Goal: Task Accomplishment & Management: Complete application form

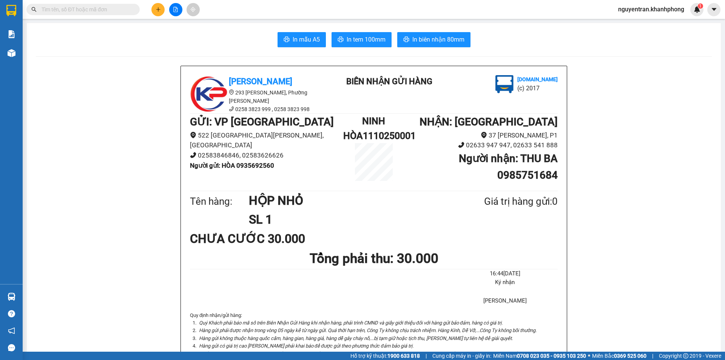
scroll to position [89, 0]
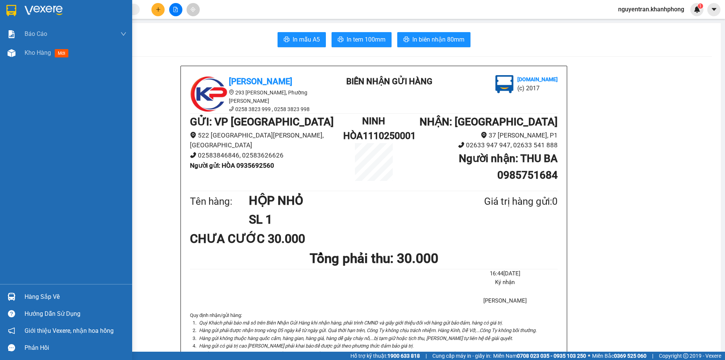
click at [9, 9] on img at bounding box center [11, 10] width 10 height 11
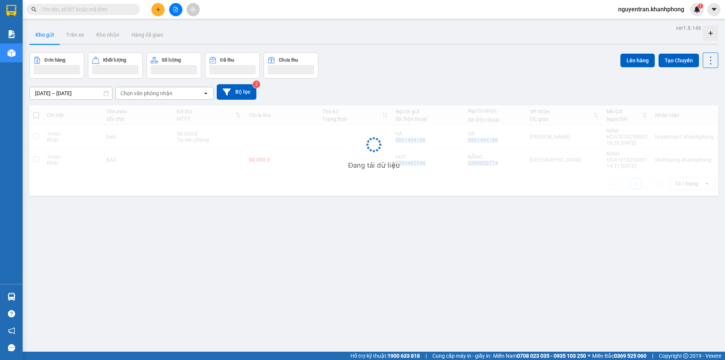
click at [141, 9] on div at bounding box center [73, 9] width 147 height 11
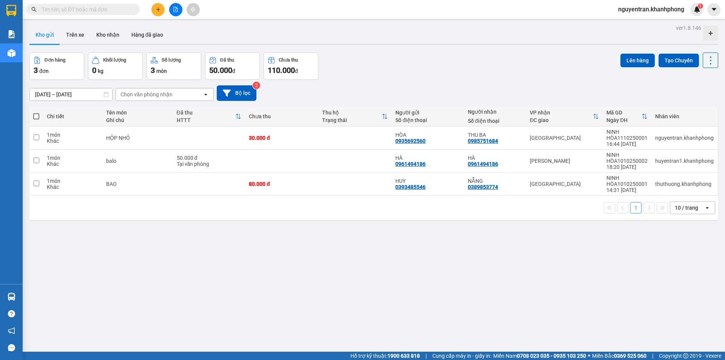
click at [105, 9] on input "text" at bounding box center [86, 9] width 89 height 8
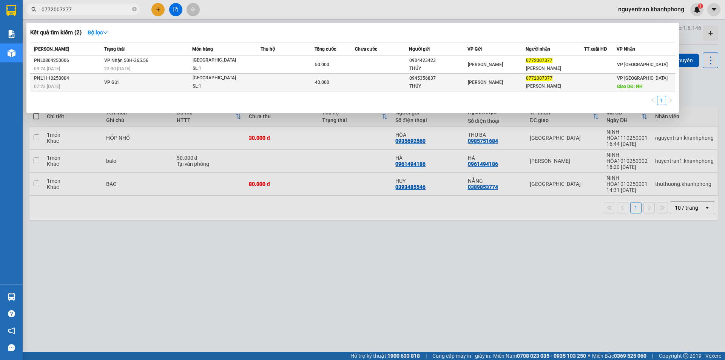
type input "0772007377"
click at [269, 80] on td at bounding box center [288, 83] width 54 height 18
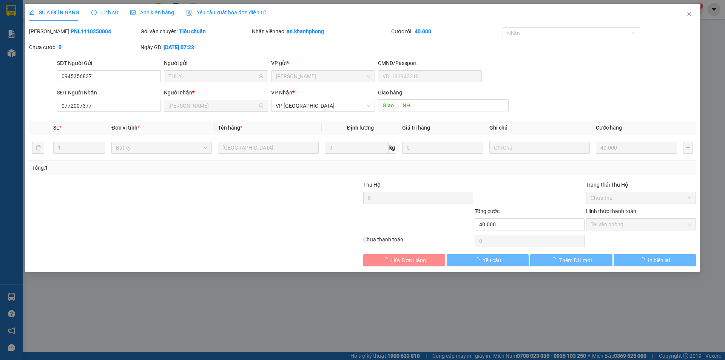
type input "0945356837"
type input "THÚY"
type input "0772007377"
type input "[PERSON_NAME]"
type input "NH"
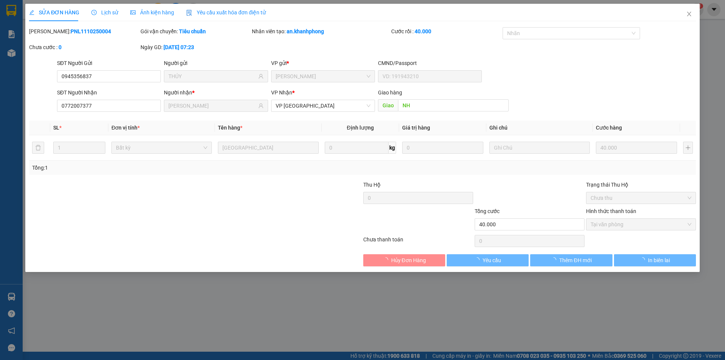
type input "40.000"
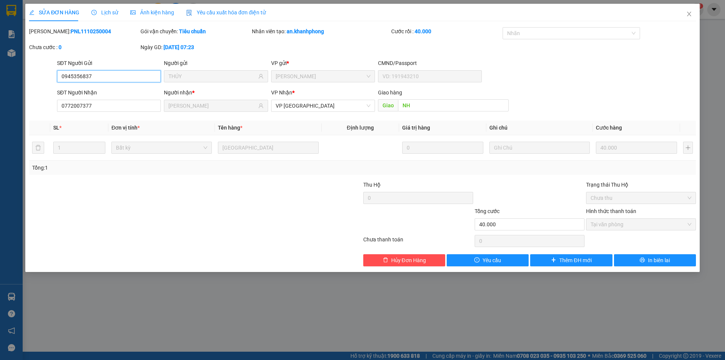
drag, startPoint x: 62, startPoint y: 77, endPoint x: 93, endPoint y: 76, distance: 31.4
click at [93, 76] on input "0945356837" at bounding box center [109, 76] width 104 height 12
paste input "[PERSON_NAME]"
type input "[PERSON_NAME]"
drag, startPoint x: 62, startPoint y: 107, endPoint x: 67, endPoint y: 100, distance: 8.4
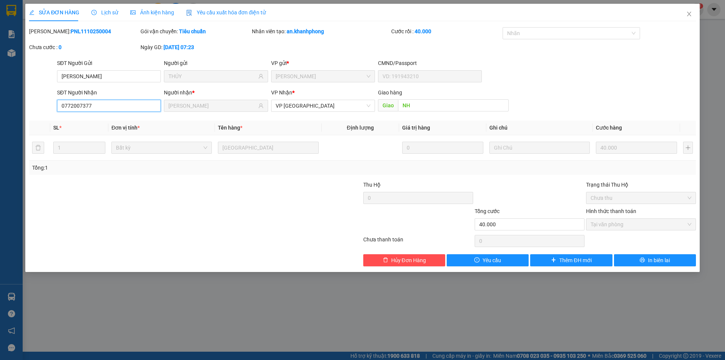
click at [101, 108] on input "0772007377" at bounding box center [109, 106] width 104 height 12
click at [690, 12] on icon "close" at bounding box center [689, 14] width 6 height 6
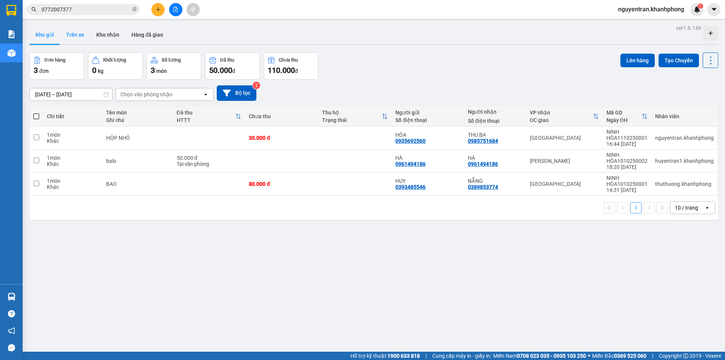
click at [73, 37] on button "Trên xe" at bounding box center [75, 35] width 30 height 18
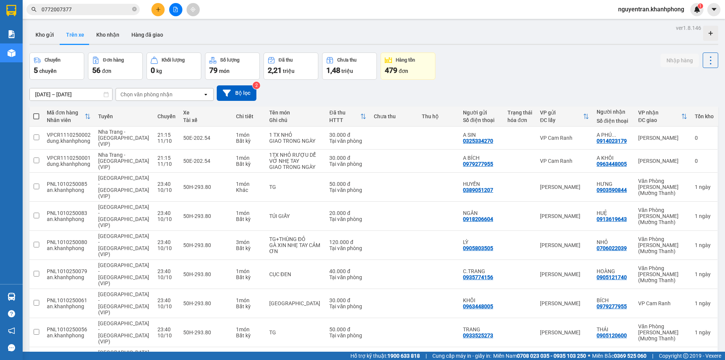
click at [103, 8] on input "0772007377" at bounding box center [86, 9] width 89 height 8
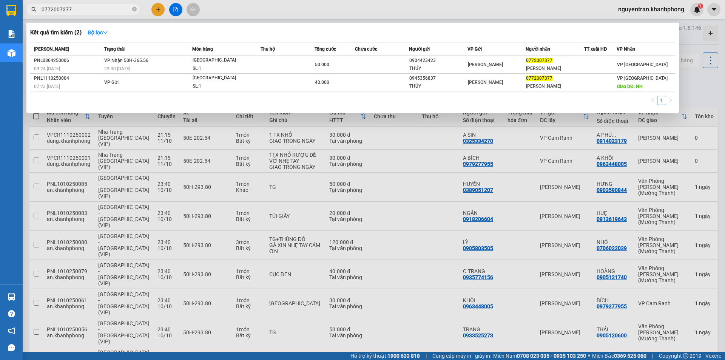
click at [144, 35] on div "Kết quả tìm kiếm ( 2 ) Bộ lọc" at bounding box center [352, 32] width 645 height 12
click at [386, 117] on div at bounding box center [362, 180] width 725 height 360
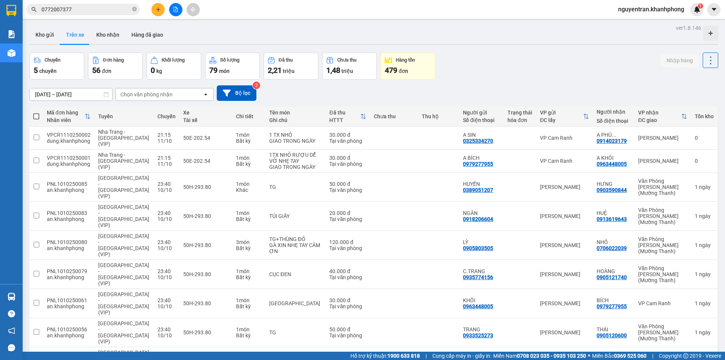
click at [157, 94] on div "Chọn văn phòng nhận" at bounding box center [146, 95] width 52 height 8
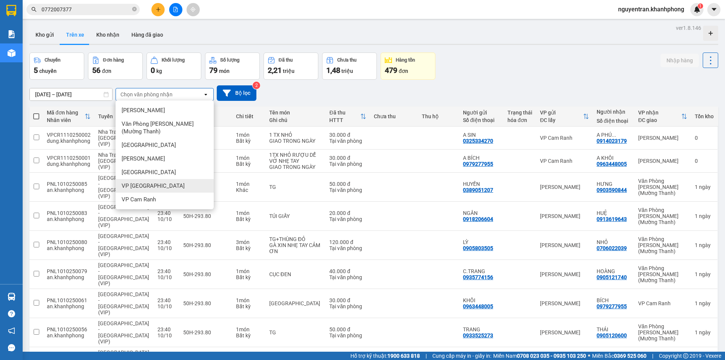
click at [144, 186] on span "VP [GEOGRAPHIC_DATA]" at bounding box center [153, 186] width 63 height 8
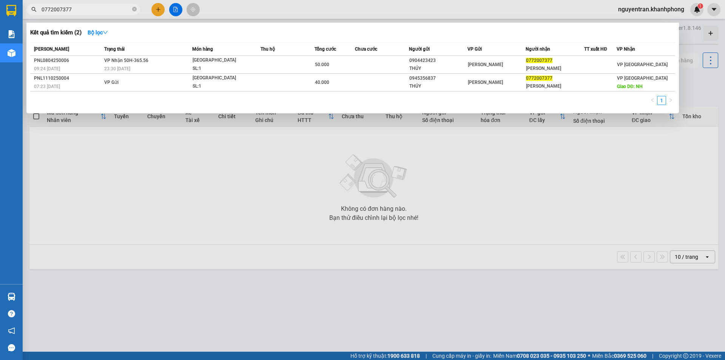
click at [80, 14] on span "0772007377" at bounding box center [82, 9] width 113 height 11
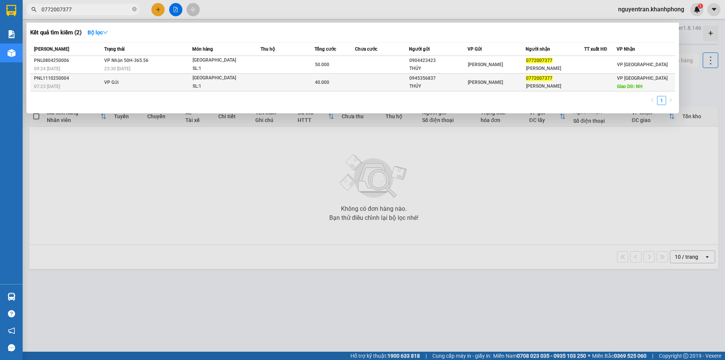
click at [148, 82] on td "VP Gửi" at bounding box center [147, 83] width 90 height 18
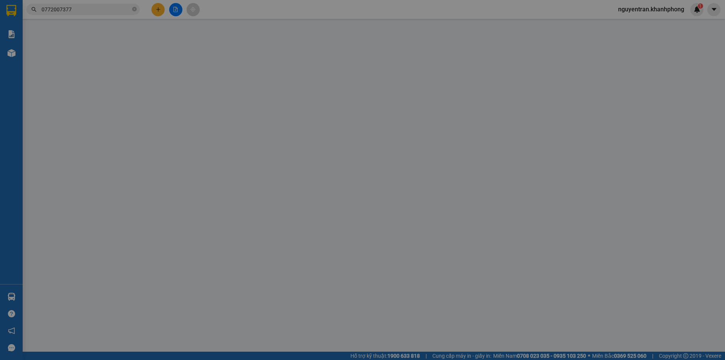
type input "0945356837"
type input "THÚY"
type input "0772007377"
type input "[PERSON_NAME]"
type input "NH"
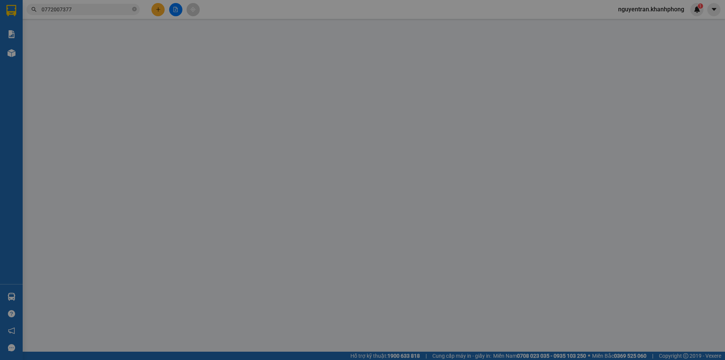
type input "40.000"
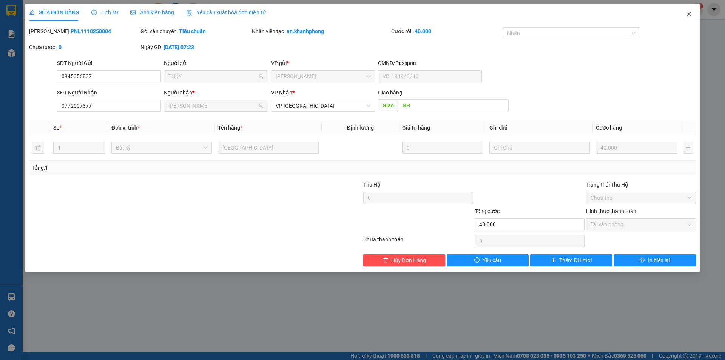
click at [690, 12] on icon "close" at bounding box center [689, 14] width 6 height 6
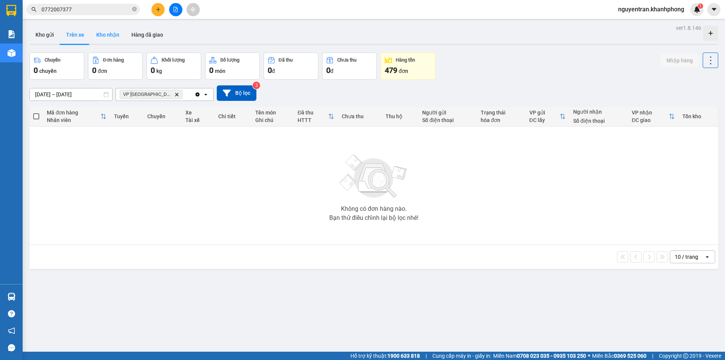
click at [100, 35] on button "Kho nhận" at bounding box center [107, 35] width 35 height 18
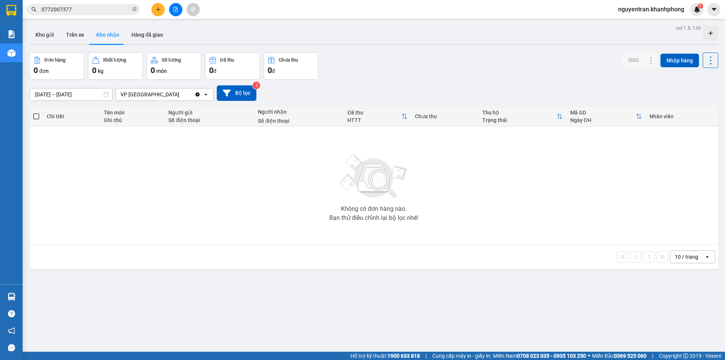
click at [154, 95] on div "VP [GEOGRAPHIC_DATA]" at bounding box center [155, 94] width 79 height 12
click at [75, 37] on button "Trên xe" at bounding box center [75, 35] width 30 height 18
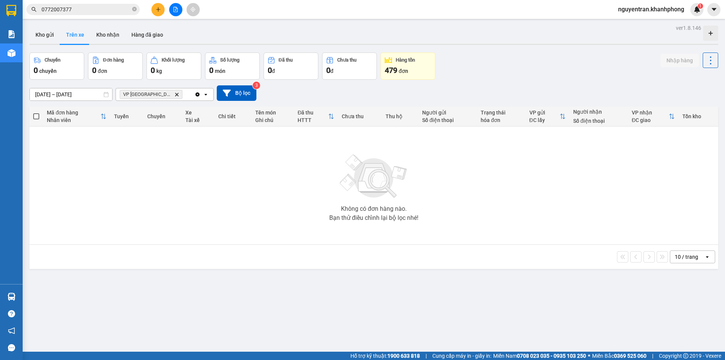
click at [175, 95] on icon "VP Ninh Hòa, close by backspace" at bounding box center [176, 94] width 3 height 3
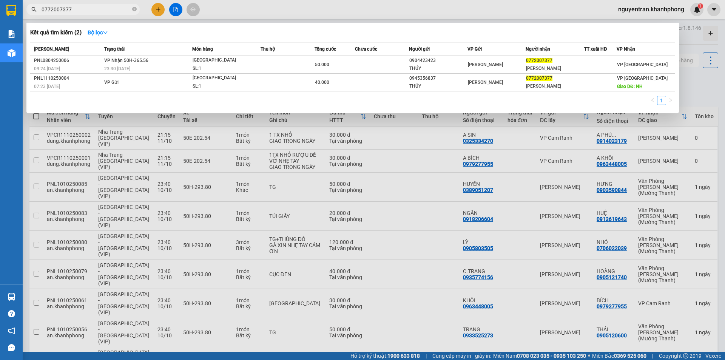
click at [88, 7] on input "0772007377" at bounding box center [86, 9] width 89 height 8
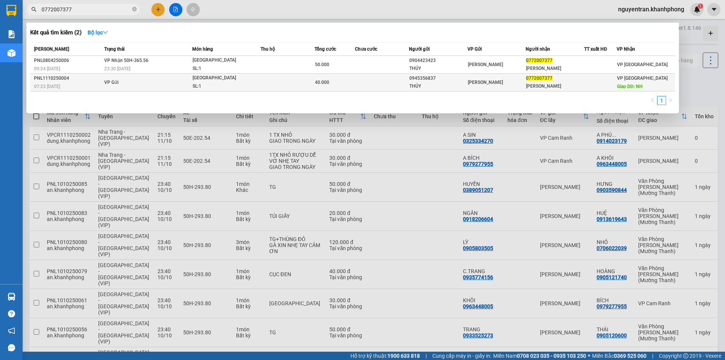
click at [187, 83] on td "VP Gửi" at bounding box center [147, 83] width 90 height 18
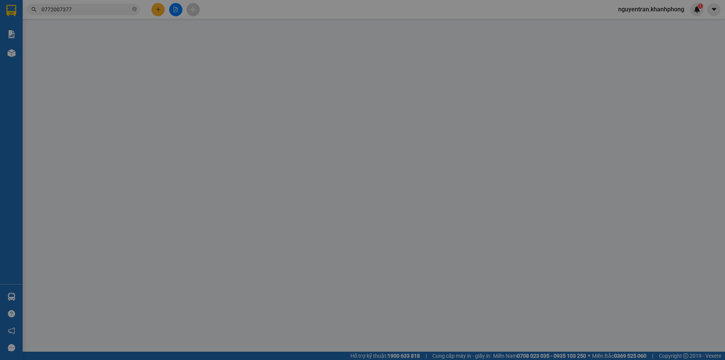
type input "0945356837"
type input "THÚY"
type input "0772007377"
type input "[PERSON_NAME]"
type input "NH"
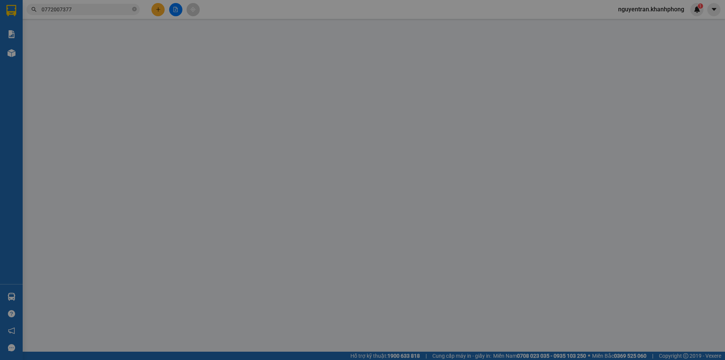
type input "40.000"
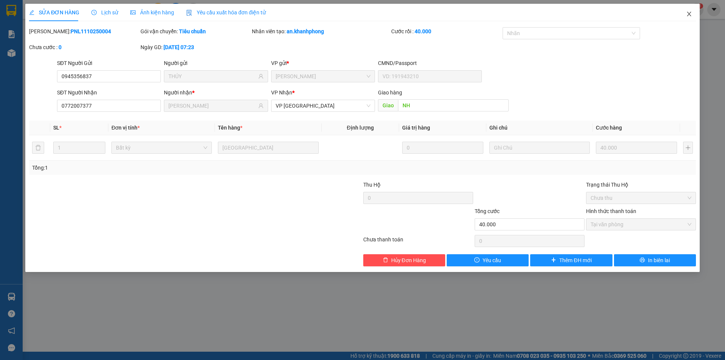
click at [690, 13] on icon "close" at bounding box center [689, 14] width 4 height 5
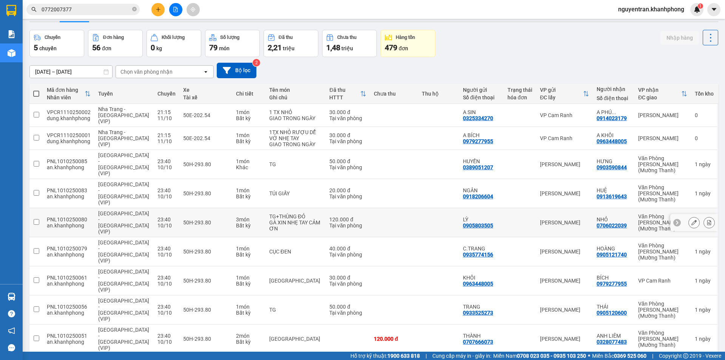
scroll to position [35, 0]
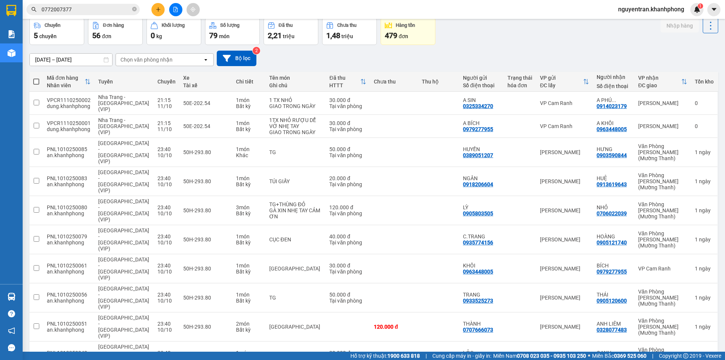
click at [147, 60] on div "Chọn văn phòng nhận" at bounding box center [146, 60] width 52 height 8
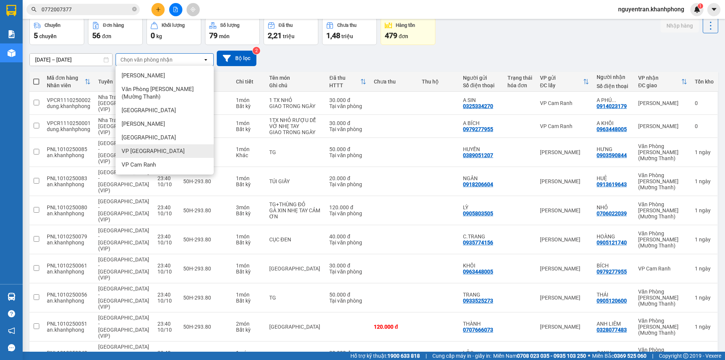
click at [136, 151] on span "VP [GEOGRAPHIC_DATA]" at bounding box center [153, 151] width 63 height 8
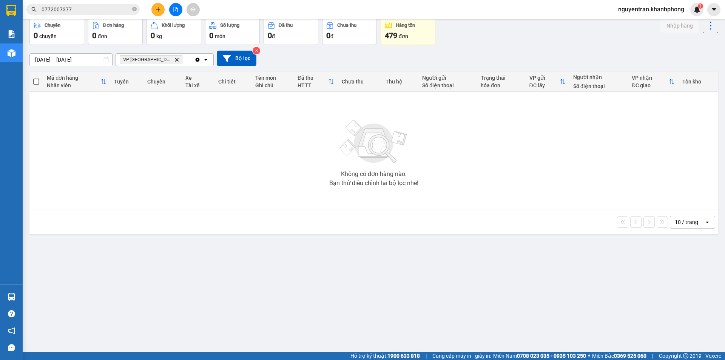
click at [175, 59] on icon "VP Ninh Hòa, close by backspace" at bounding box center [176, 59] width 3 height 3
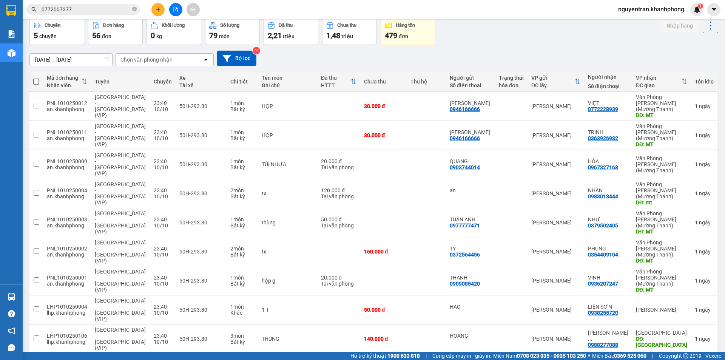
checkbox input "false"
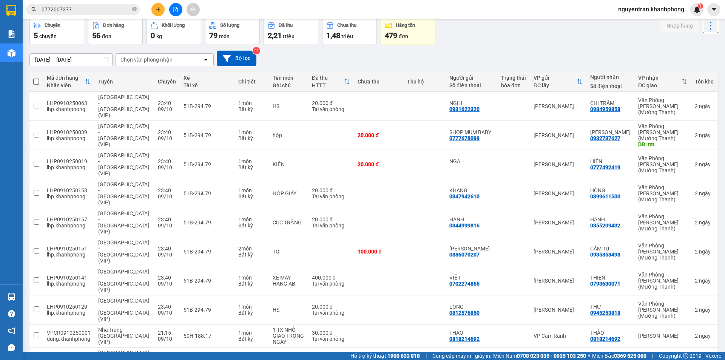
click at [642, 310] on div "ver 1.8.146 Kho gửi Trên xe Kho nhận Hàng đã giao Chuyến 5 chuyến Đơn hàng 56 đ…" at bounding box center [373, 196] width 695 height 416
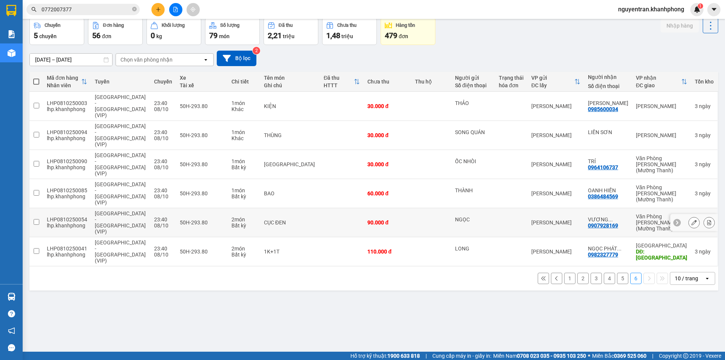
scroll to position [0, 0]
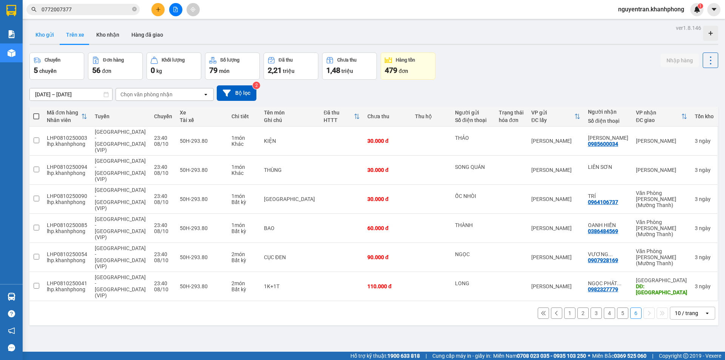
click at [51, 36] on button "Kho gửi" at bounding box center [44, 35] width 31 height 18
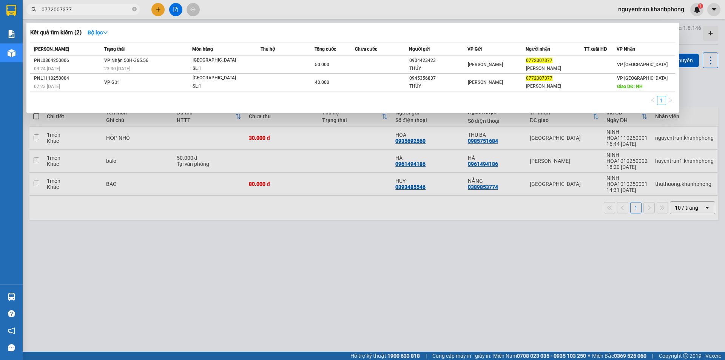
click at [82, 11] on input "0772007377" at bounding box center [86, 9] width 89 height 8
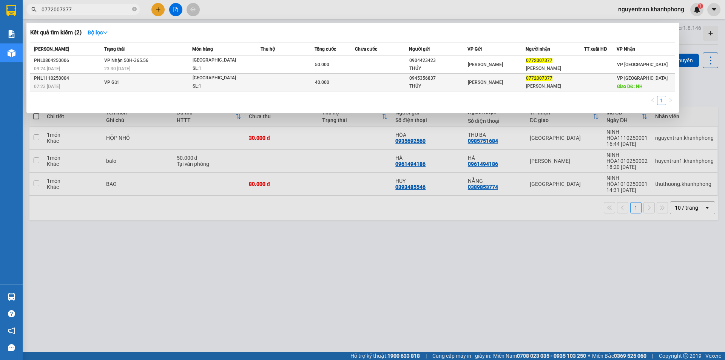
click at [201, 89] on div "SL: 1" at bounding box center [221, 86] width 57 height 8
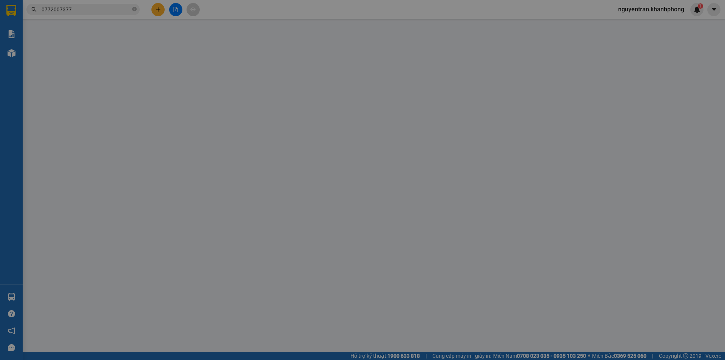
type input "0945356837"
type input "THÚY"
type input "0772007377"
type input "[PERSON_NAME]"
type input "NH"
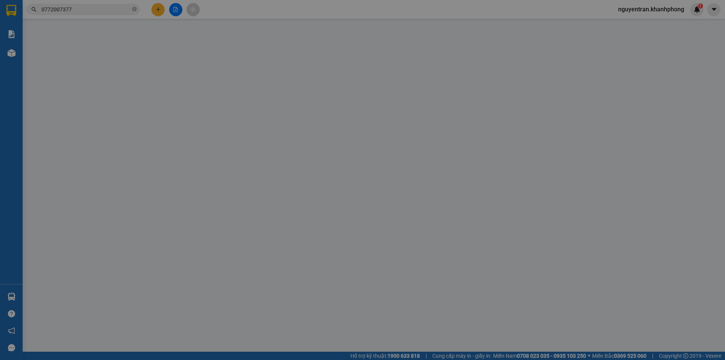
type input "40.000"
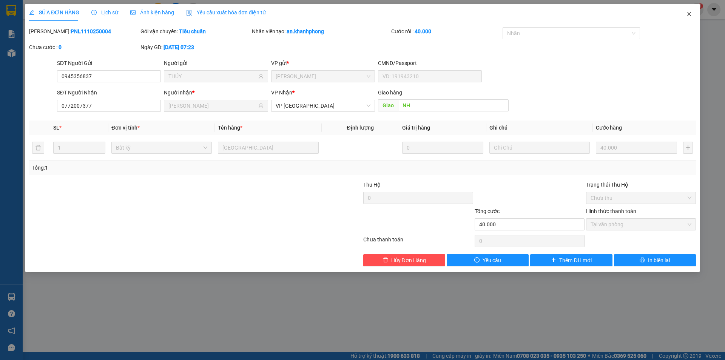
click at [689, 12] on icon "close" at bounding box center [689, 14] width 6 height 6
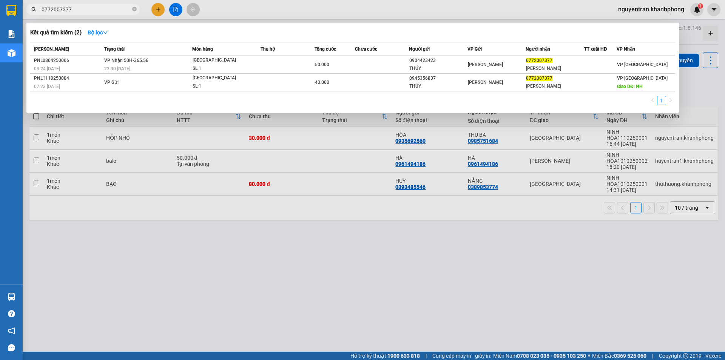
click at [102, 6] on input "0772007377" at bounding box center [86, 9] width 89 height 8
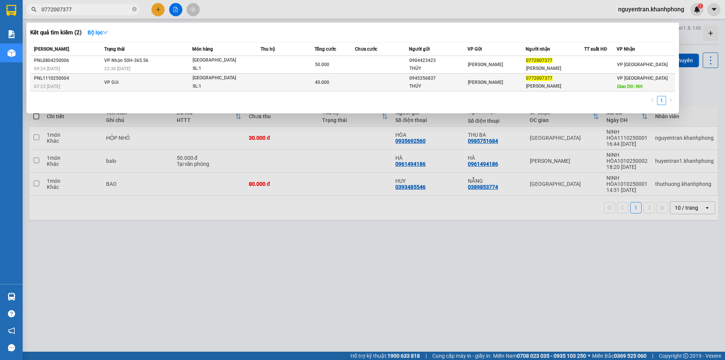
click at [270, 86] on td at bounding box center [288, 83] width 54 height 18
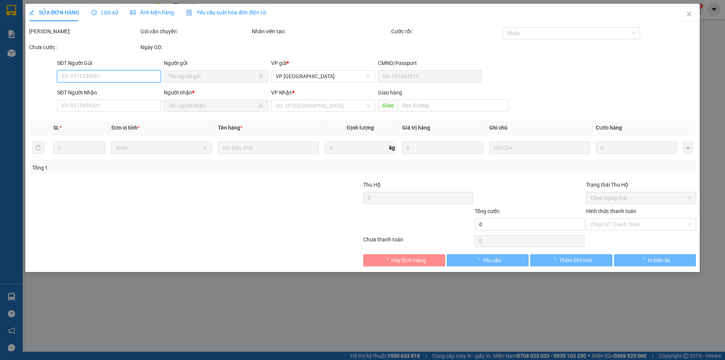
type input "0945356837"
type input "THÚY"
type input "0772007377"
type input "[PERSON_NAME]"
type input "NH"
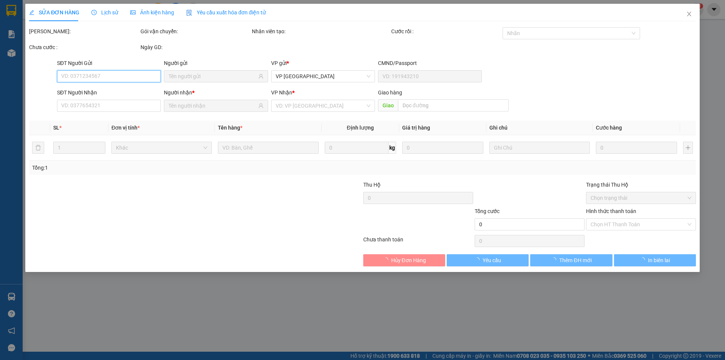
type input "40.000"
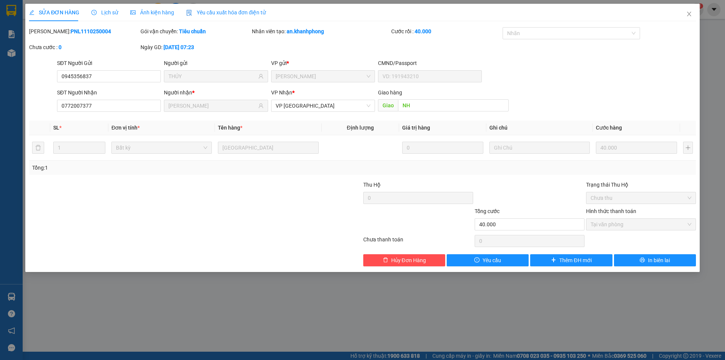
click at [386, 104] on span "Giao" at bounding box center [388, 105] width 20 height 12
click at [389, 108] on span "Giao" at bounding box center [388, 105] width 20 height 12
click at [390, 106] on span "Giao" at bounding box center [388, 105] width 20 height 12
click at [690, 12] on icon "close" at bounding box center [689, 14] width 6 height 6
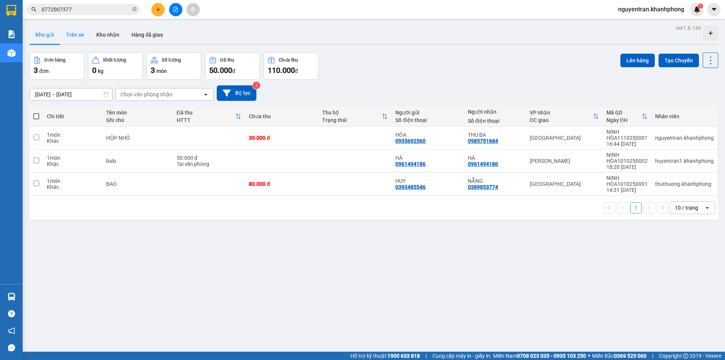
click at [84, 35] on button "Trên xe" at bounding box center [75, 35] width 30 height 18
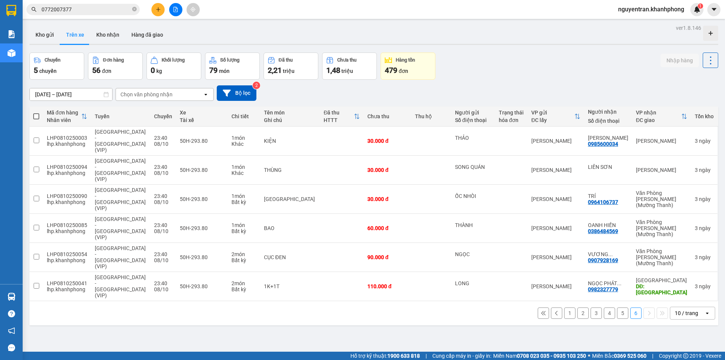
click at [136, 93] on div "Chọn văn phòng nhận" at bounding box center [146, 95] width 52 height 8
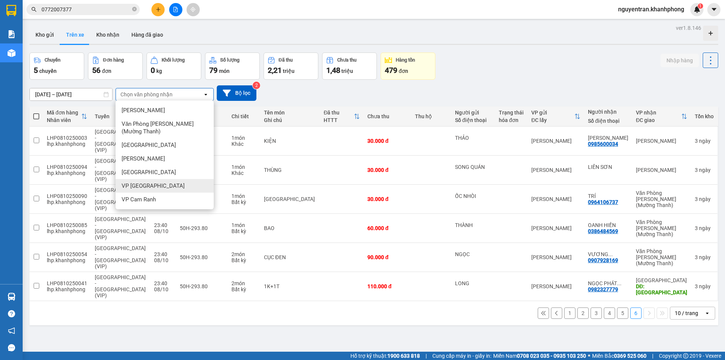
click at [141, 182] on span "VP [GEOGRAPHIC_DATA]" at bounding box center [153, 186] width 63 height 8
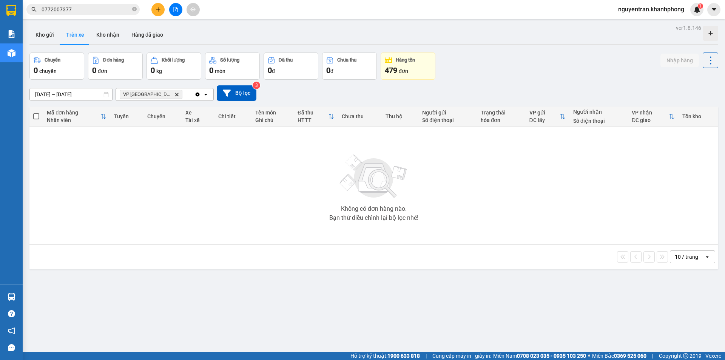
click at [90, 7] on input "0772007377" at bounding box center [86, 9] width 89 height 8
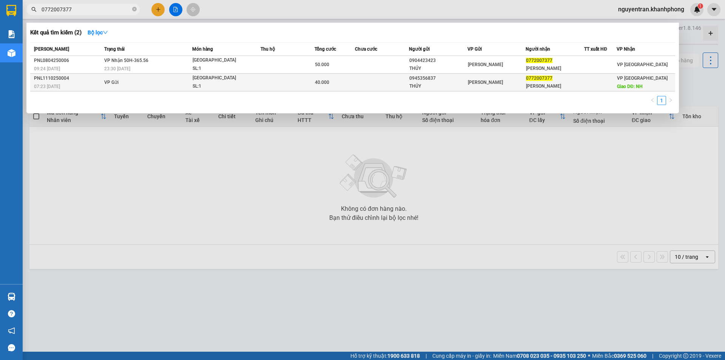
click at [149, 78] on td "VP Gửi" at bounding box center [147, 83] width 90 height 18
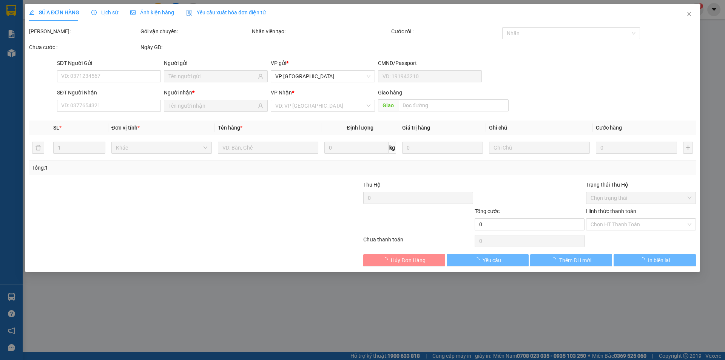
type input "0945356837"
type input "THÚY"
type input "0772007377"
type input "[PERSON_NAME]"
type input "NH"
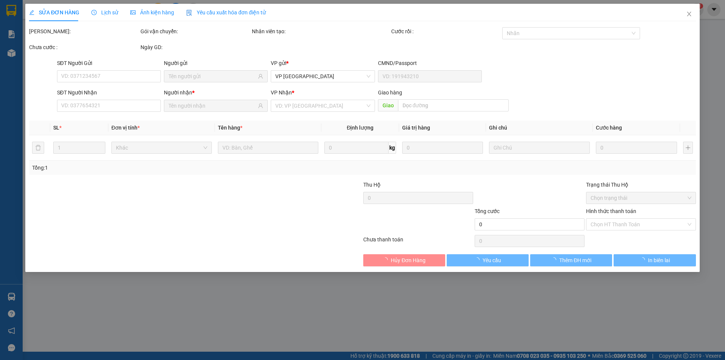
type input "40.000"
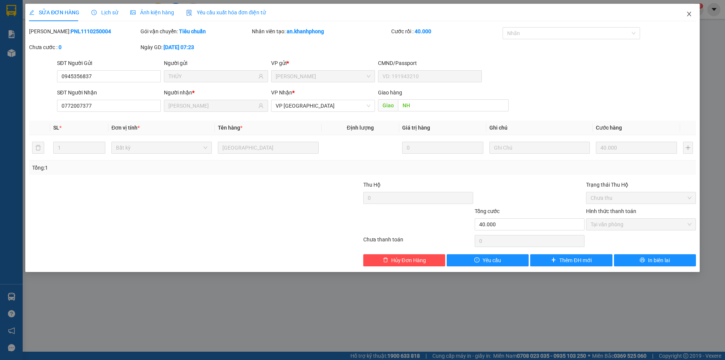
click at [683, 14] on span "Close" at bounding box center [689, 14] width 21 height 21
